Goal: Transaction & Acquisition: Book appointment/travel/reservation

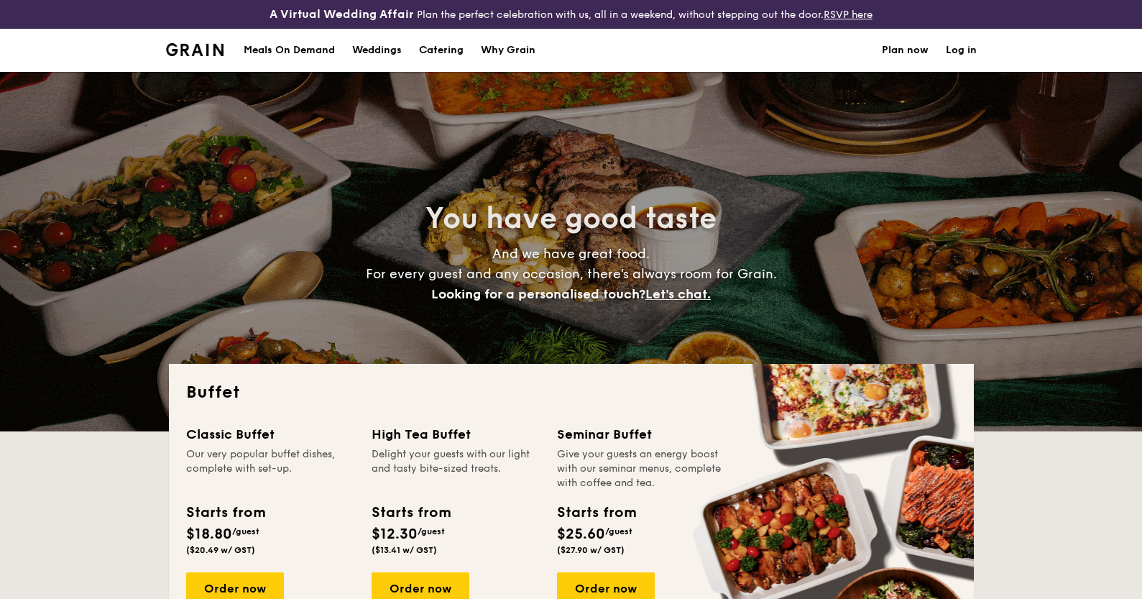
select select
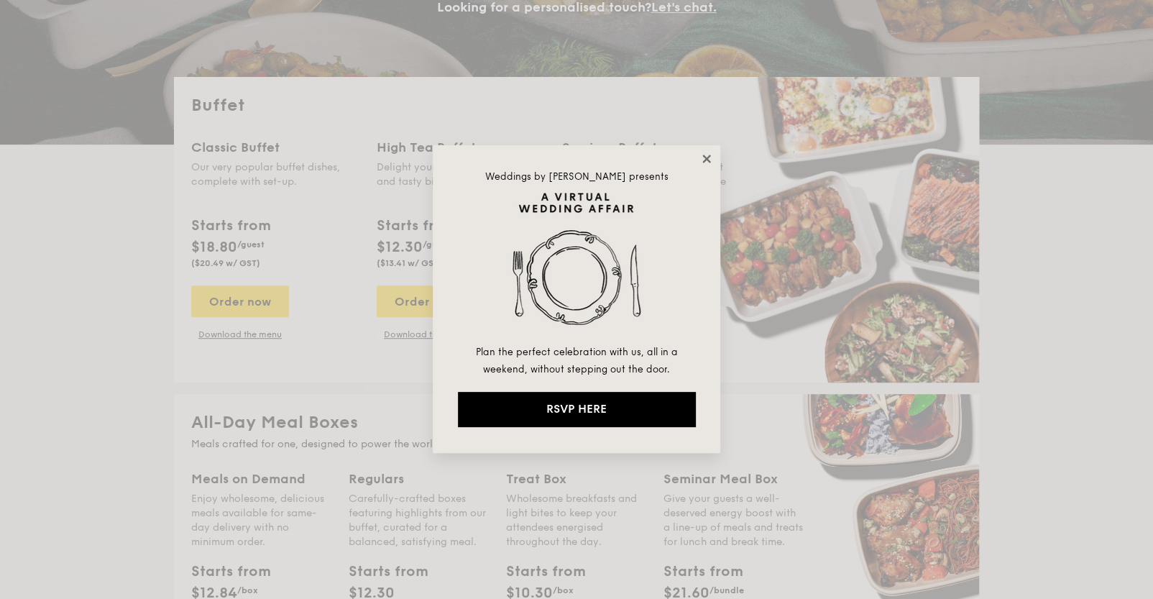
click at [701, 159] on icon at bounding box center [706, 158] width 13 height 13
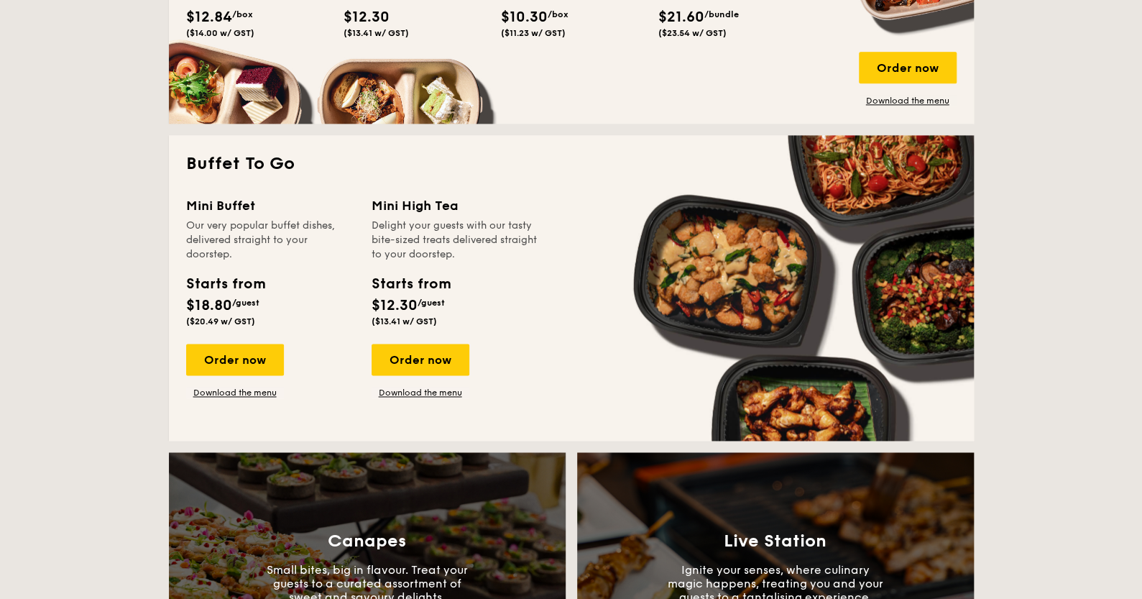
scroll to position [1150, 0]
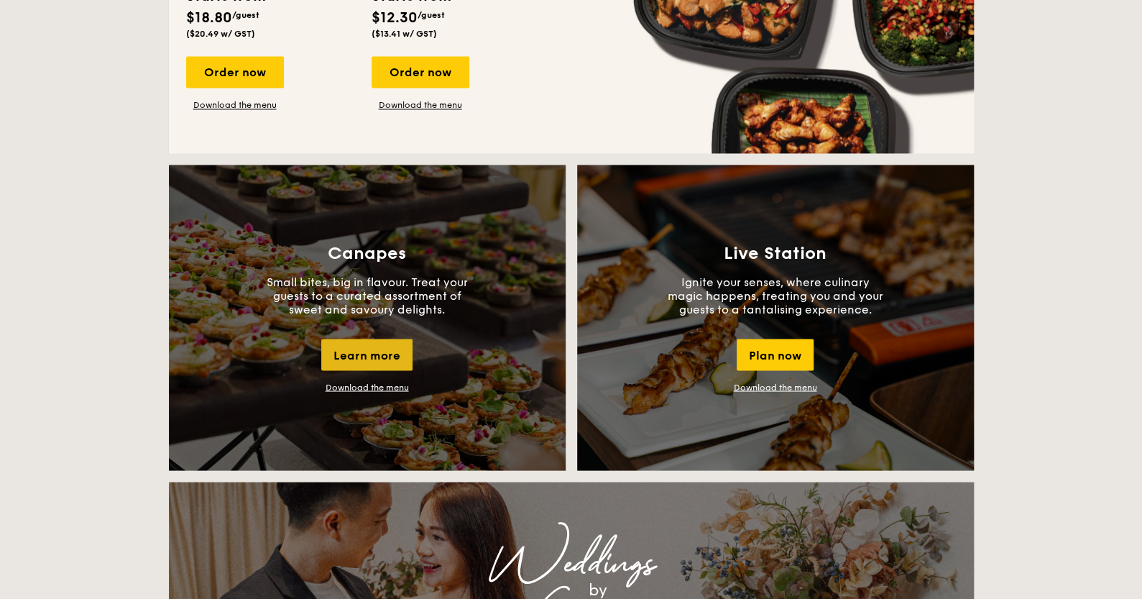
click at [396, 356] on div "Learn more" at bounding box center [366, 354] width 91 height 32
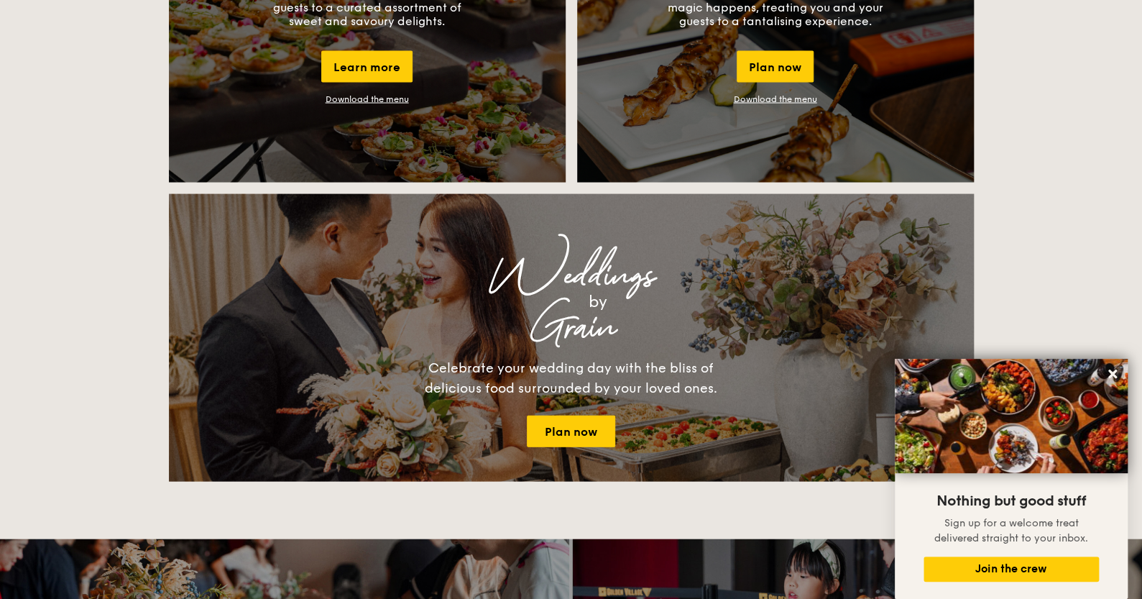
scroll to position [2011, 0]
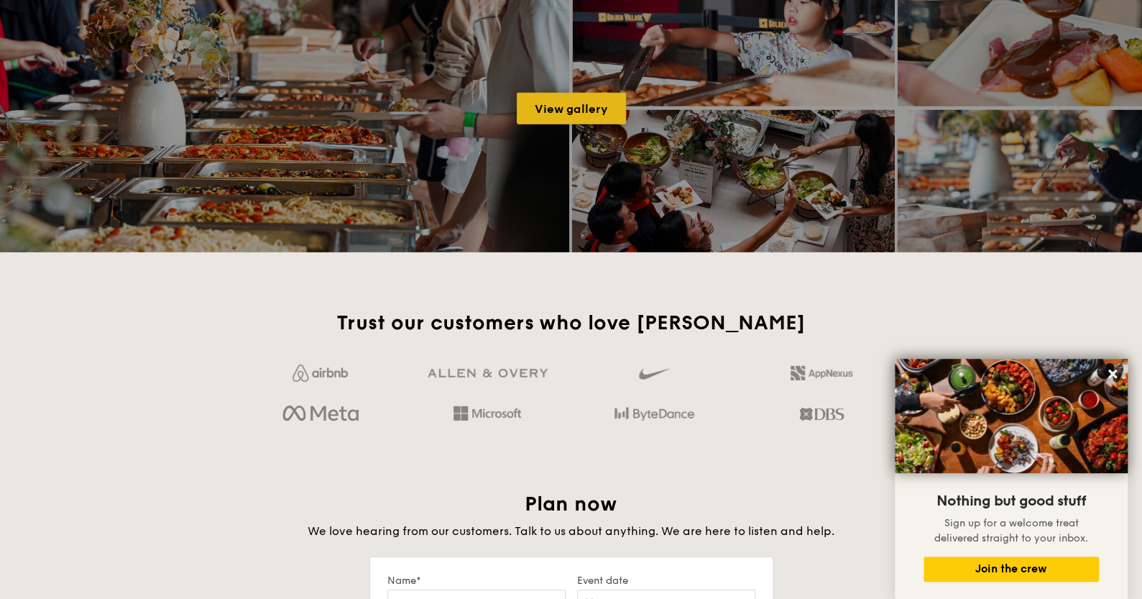
click at [587, 105] on link "View gallery" at bounding box center [571, 109] width 109 height 32
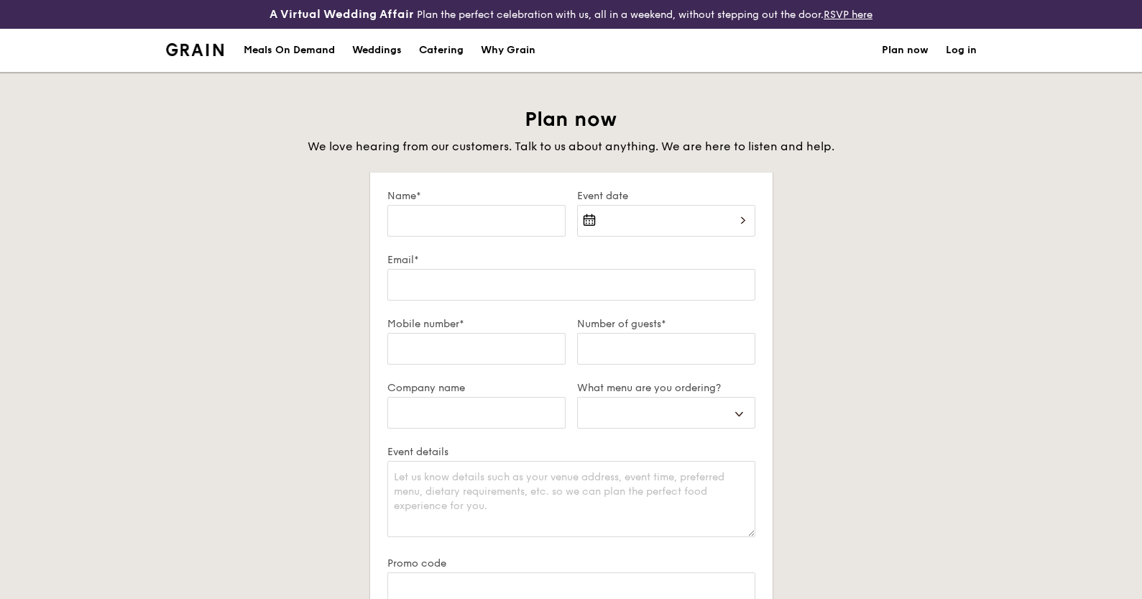
select select
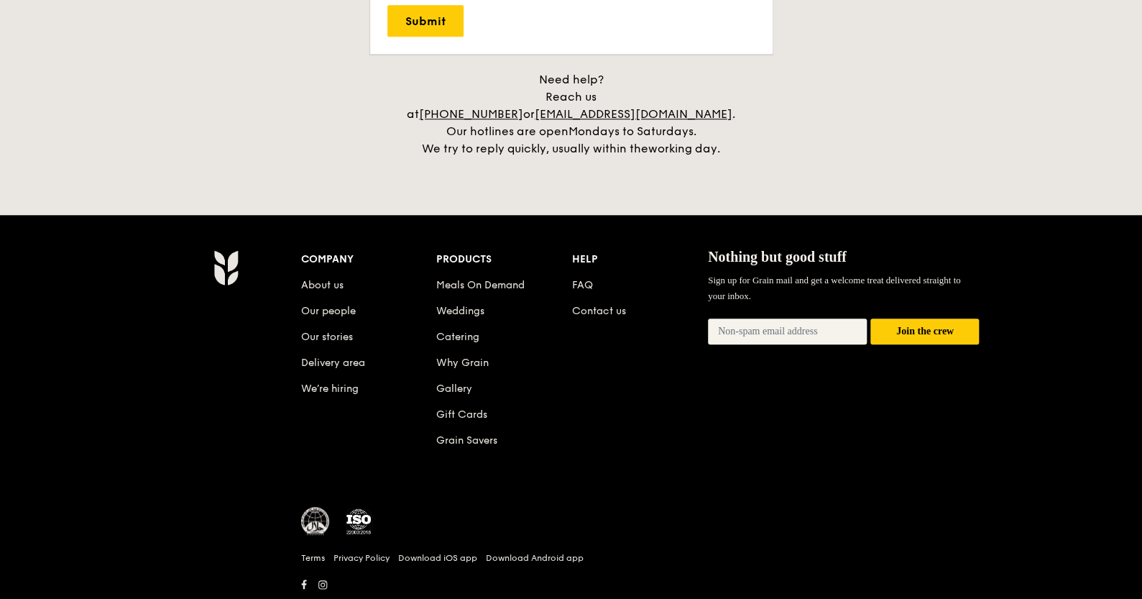
scroll to position [639, 0]
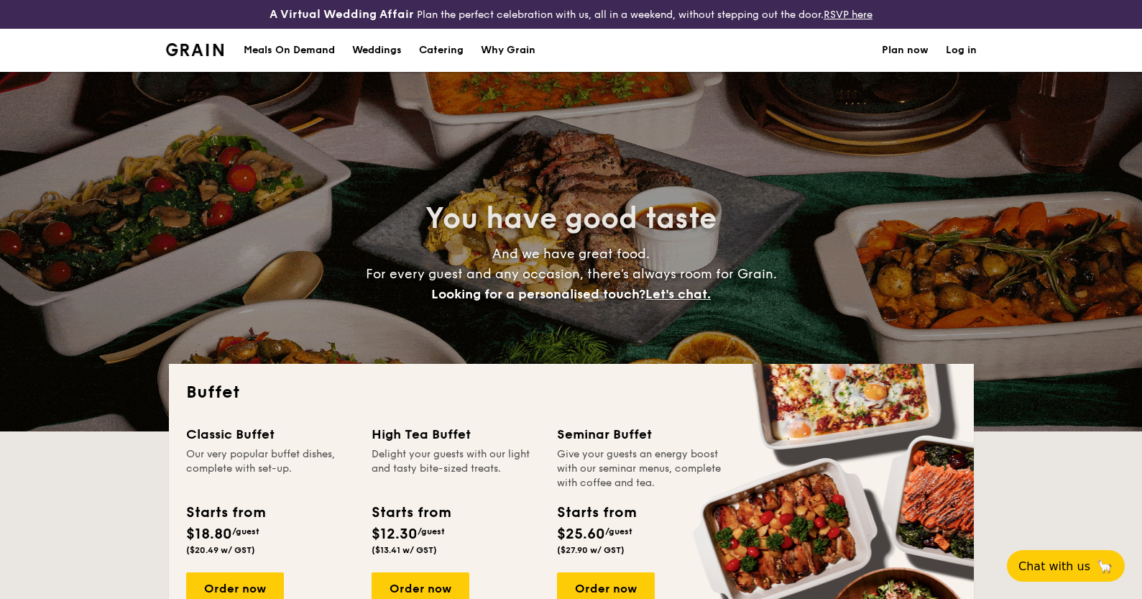
select select
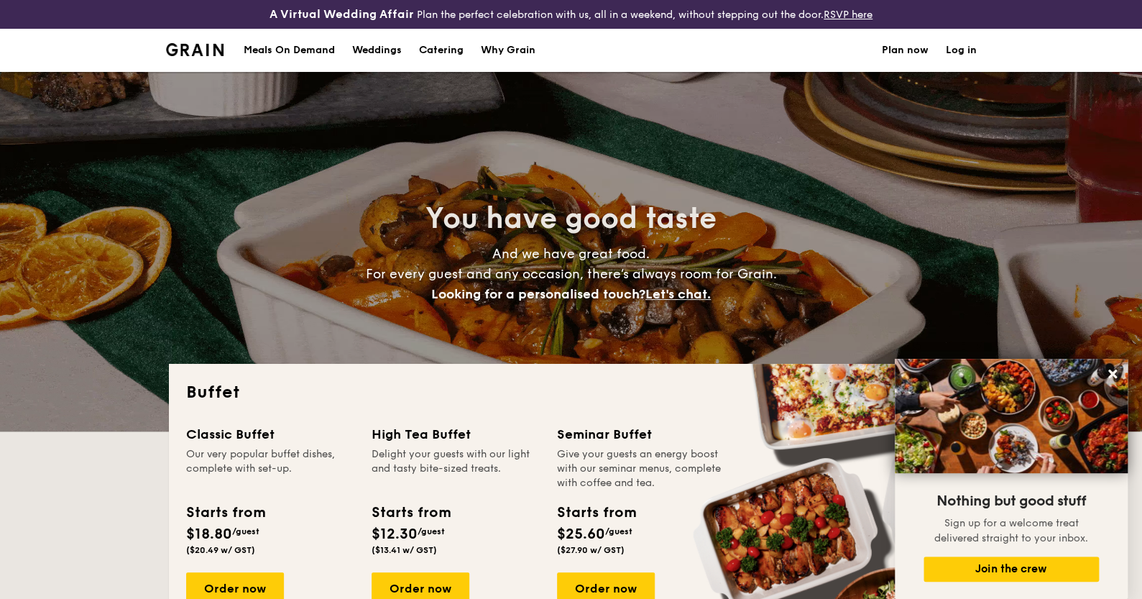
click at [435, 46] on h1 "Catering" at bounding box center [441, 50] width 45 height 43
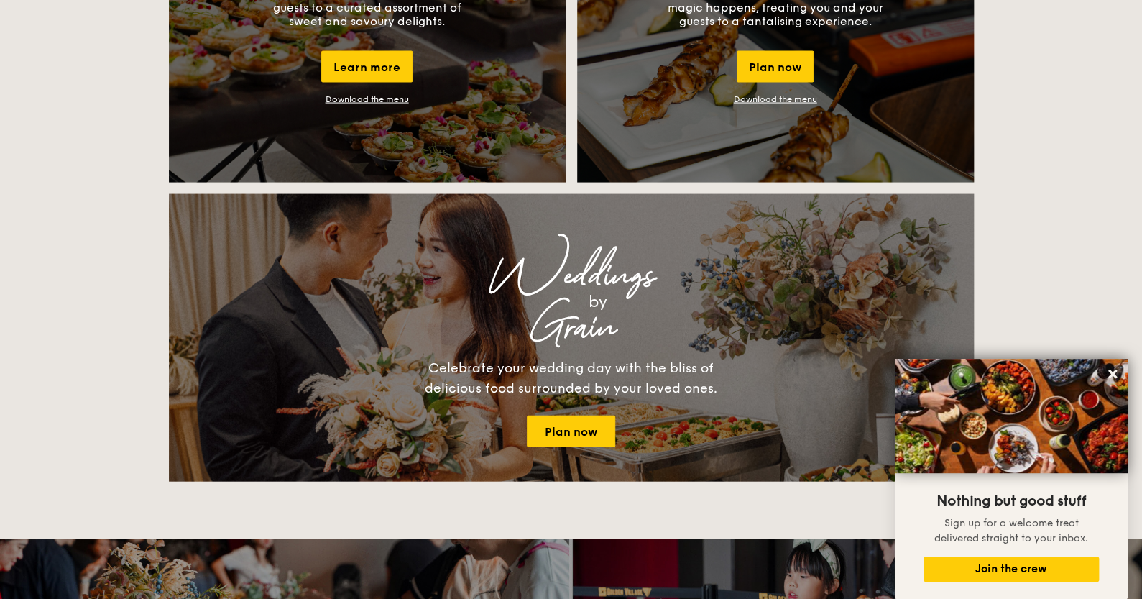
scroll to position [1150, 0]
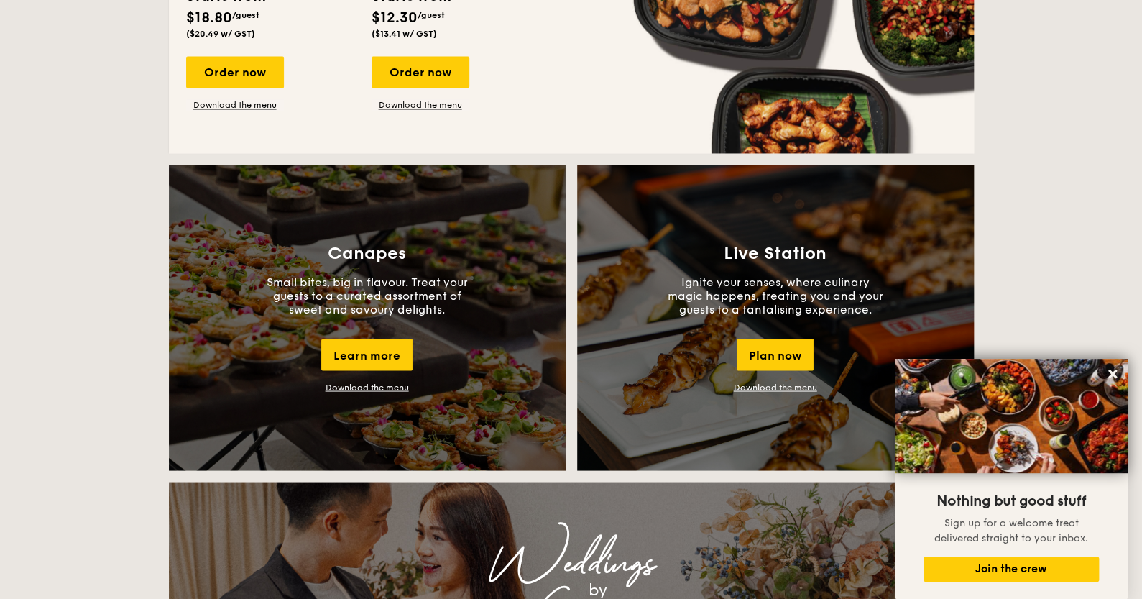
click at [382, 259] on h3 "Canapes" at bounding box center [367, 253] width 78 height 20
click at [379, 351] on div "Learn more" at bounding box center [366, 354] width 91 height 32
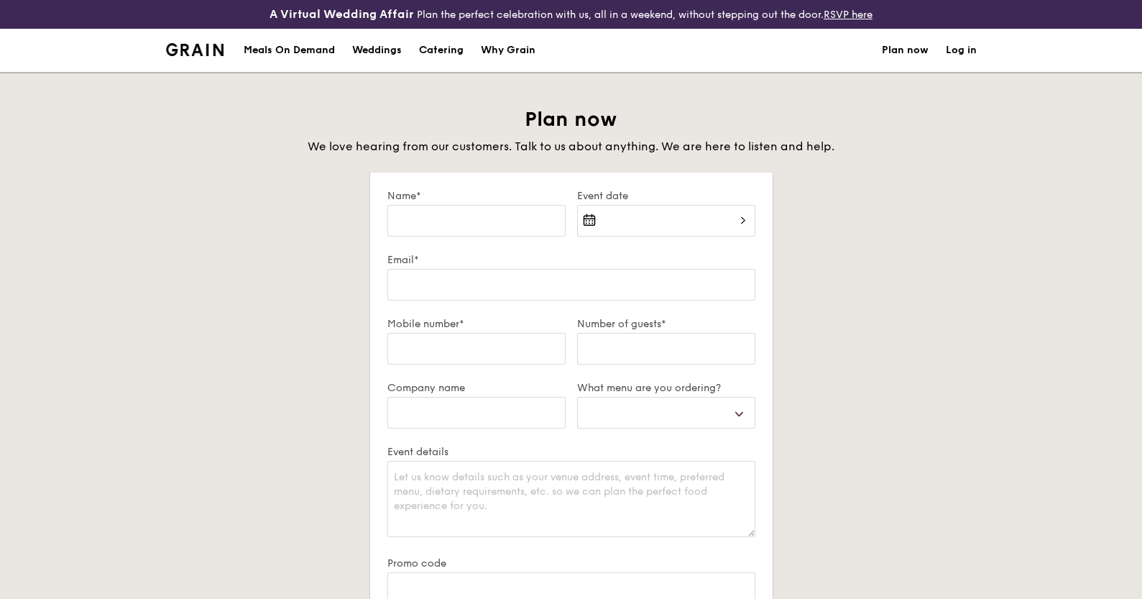
select select
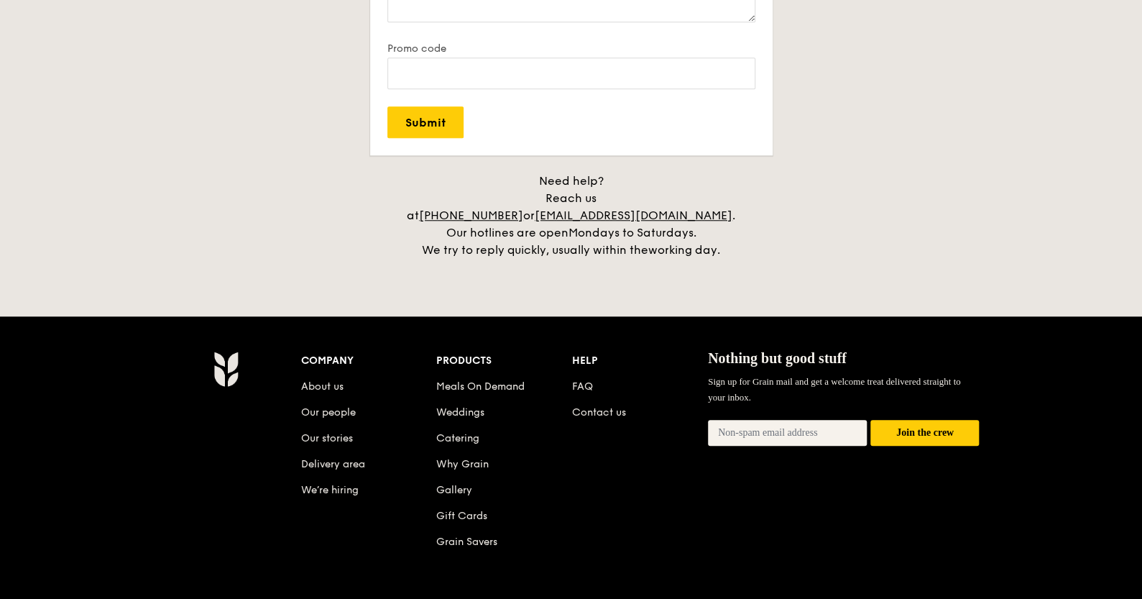
scroll to position [639, 0]
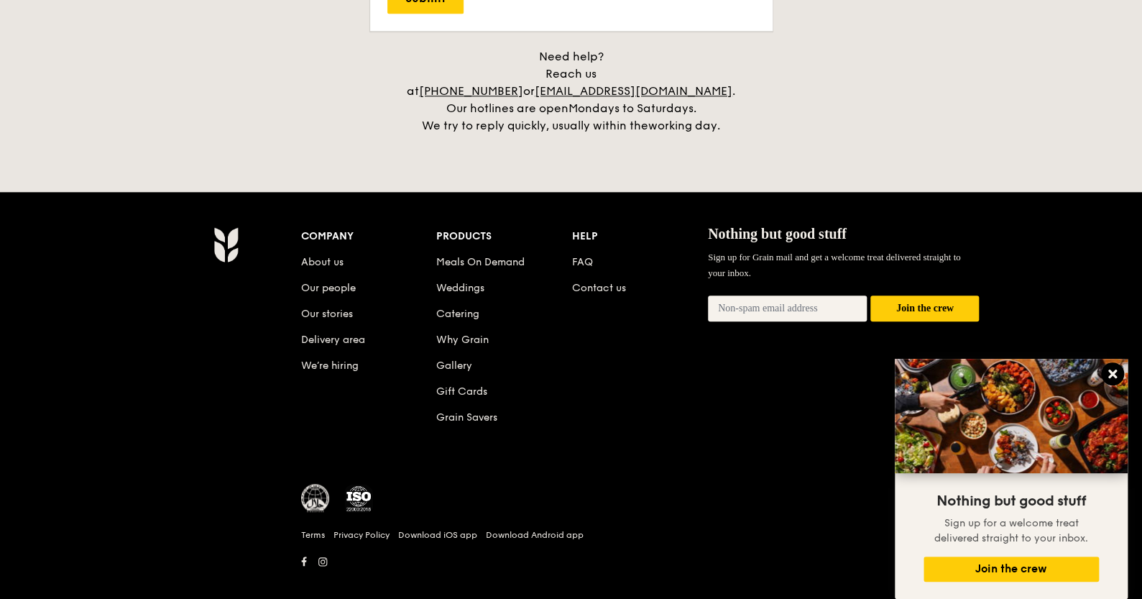
click at [1107, 374] on icon at bounding box center [1112, 373] width 13 height 13
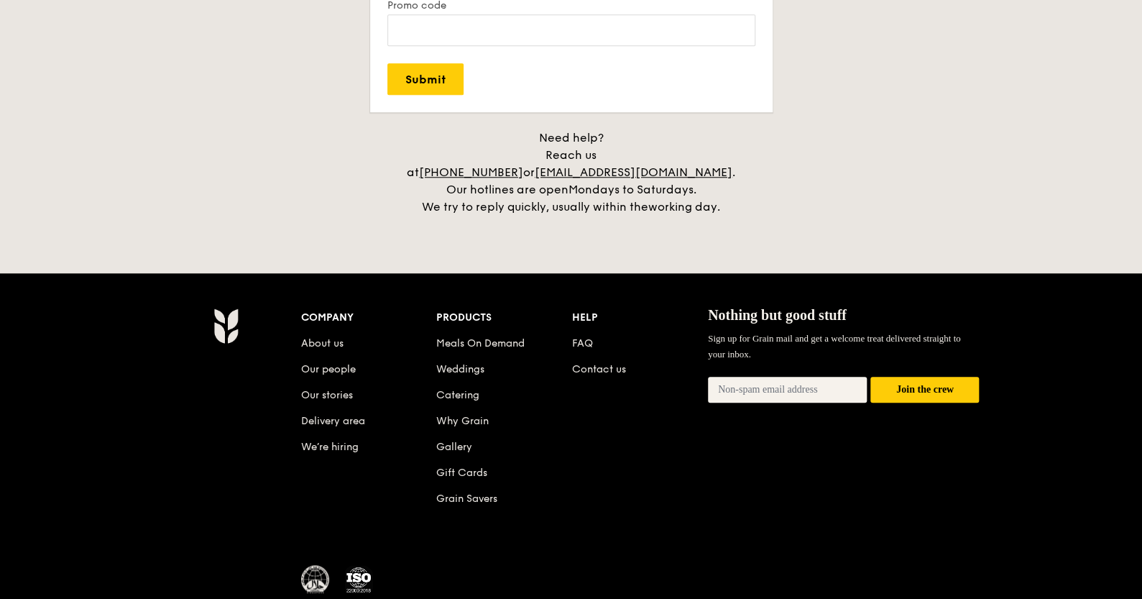
scroll to position [0, 0]
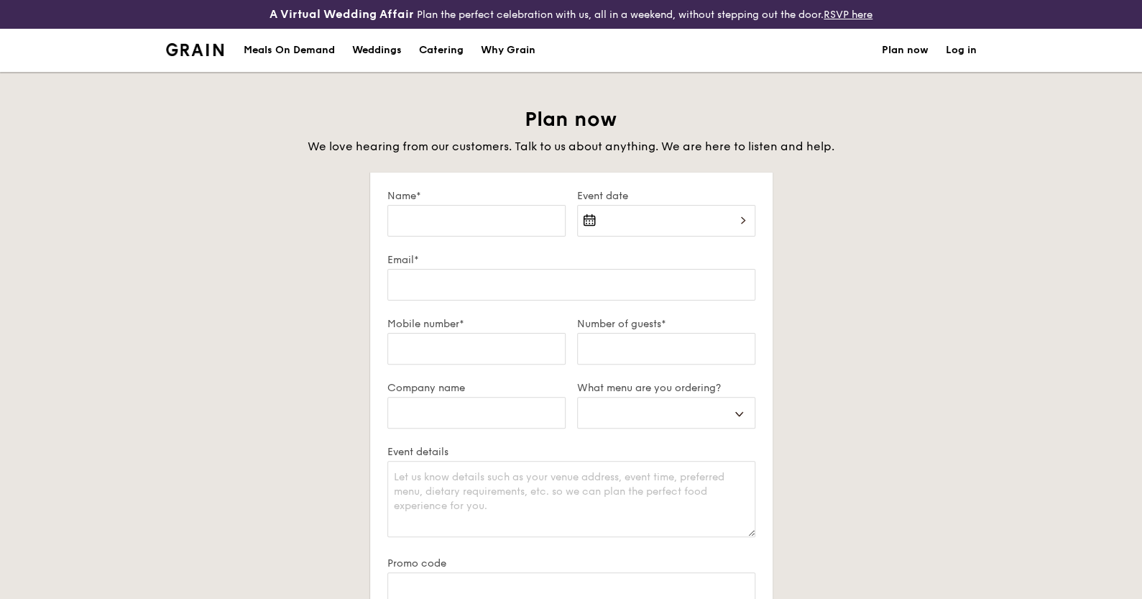
click at [435, 47] on div "Catering" at bounding box center [441, 50] width 45 height 43
select select
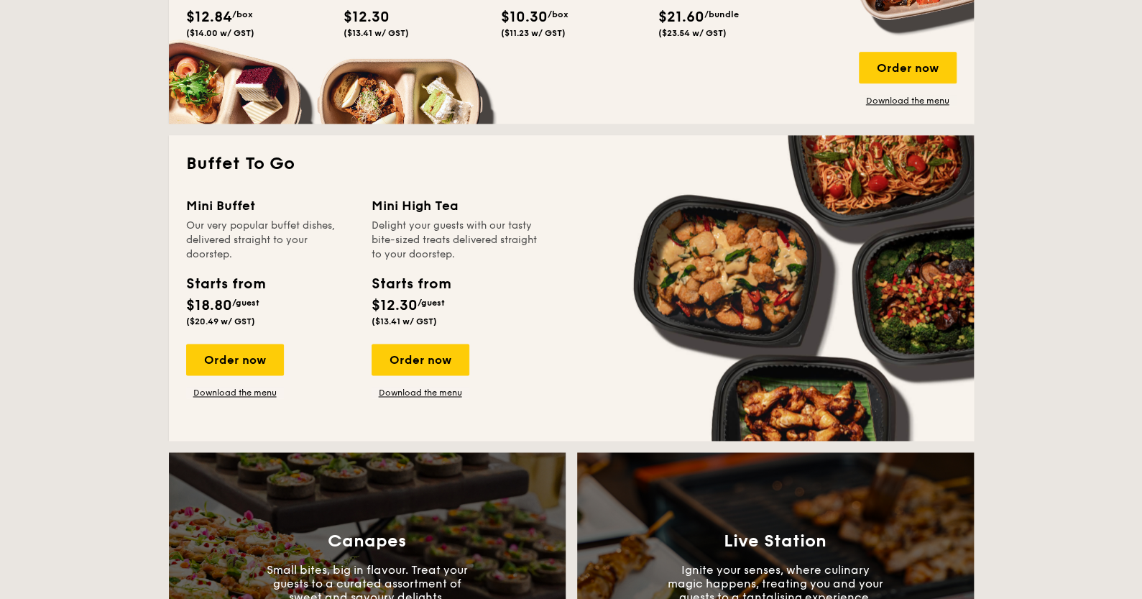
scroll to position [1150, 0]
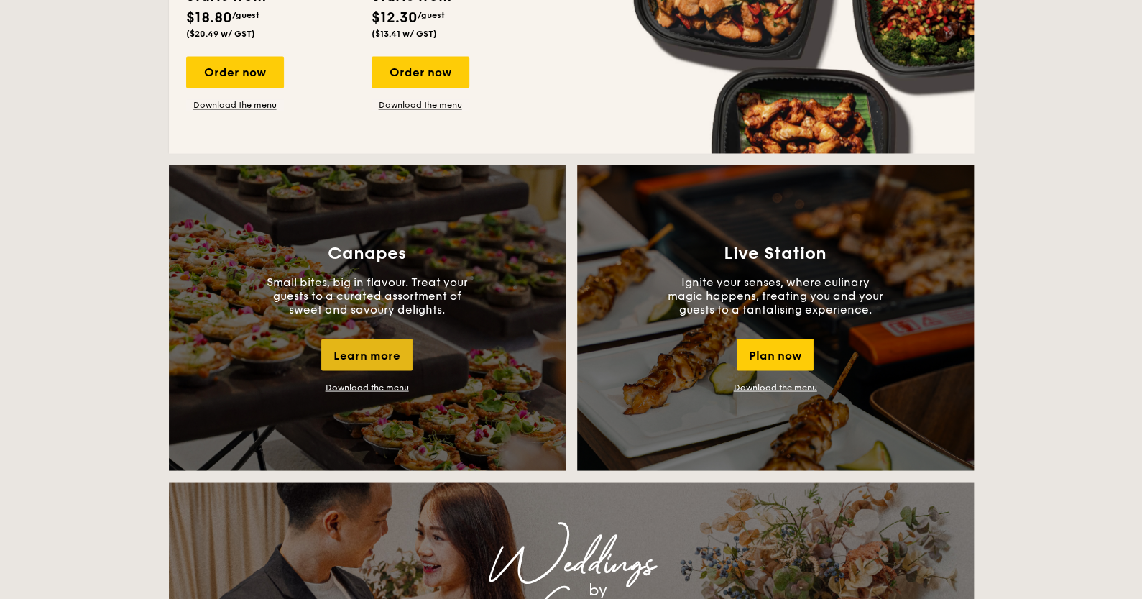
click at [391, 356] on div "Learn more" at bounding box center [366, 354] width 91 height 32
